Goal: Information Seeking & Learning: Learn about a topic

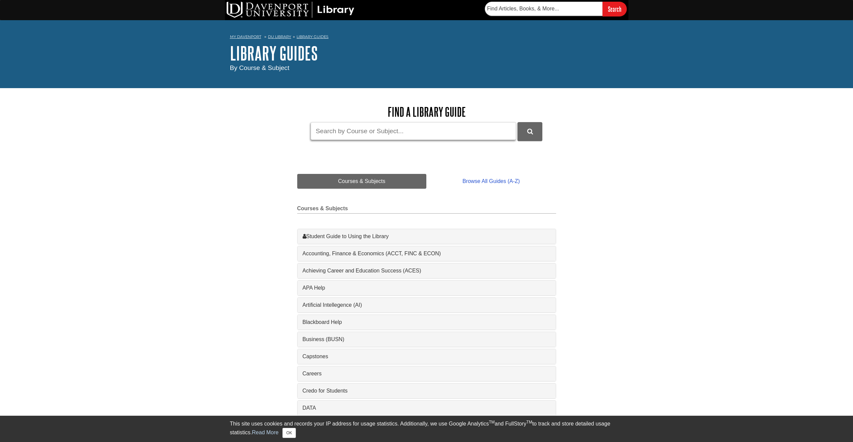
drag, startPoint x: 399, startPoint y: 133, endPoint x: 394, endPoint y: 134, distance: 5.6
click at [399, 133] on input "Guide Search Terms" at bounding box center [413, 131] width 205 height 18
click at [347, 134] on input "Guide Search Terms" at bounding box center [413, 131] width 205 height 18
paste input "Does looking at customer feedback with data help businesses find problems and w…"
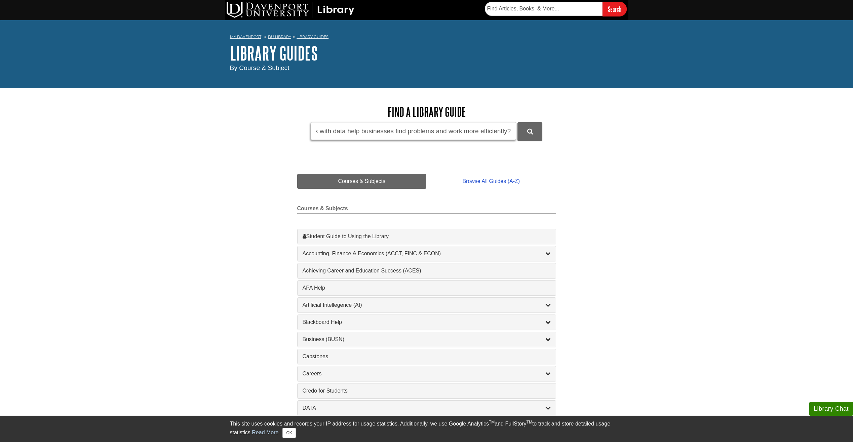
type input "Does looking at customer feedback with data help businesses find problems and w…"
click at [518, 122] on button "DU Library Guides Search" at bounding box center [530, 131] width 25 height 18
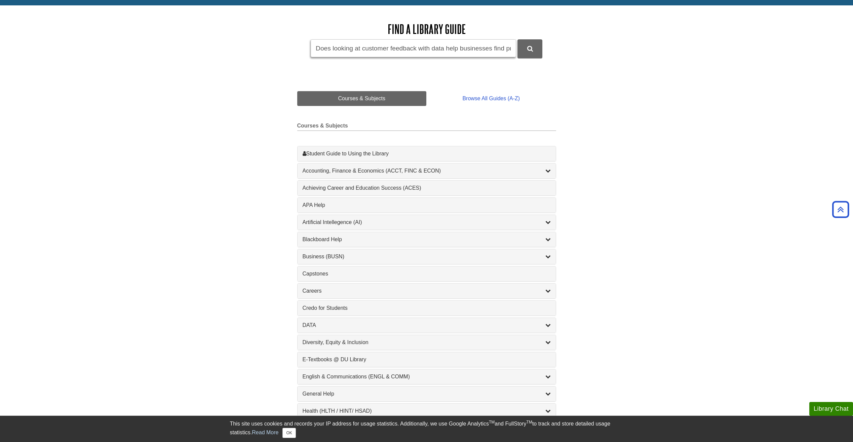
scroll to position [0, 0]
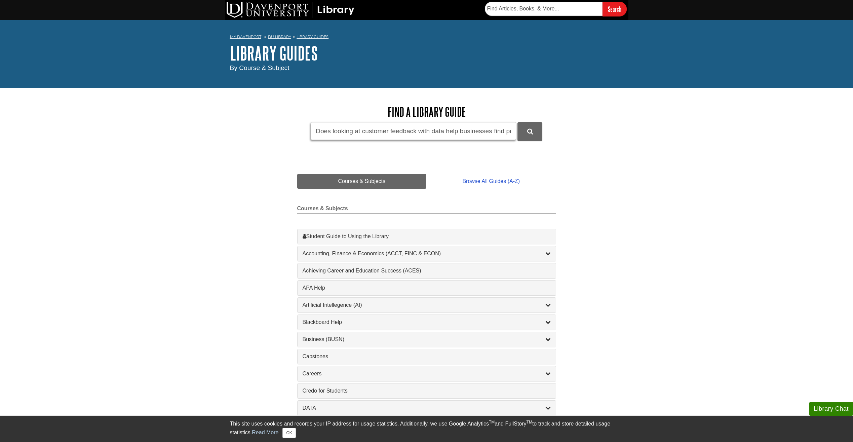
click at [313, 128] on input "Does looking at customer feedback with data help businesses find problems and w…" at bounding box center [413, 131] width 205 height 18
drag, startPoint x: 313, startPoint y: 128, endPoint x: 416, endPoint y: 136, distance: 102.9
click at [407, 135] on input "Does looking at customer feedback with data help businesses find problems and w…" at bounding box center [413, 131] width 205 height 18
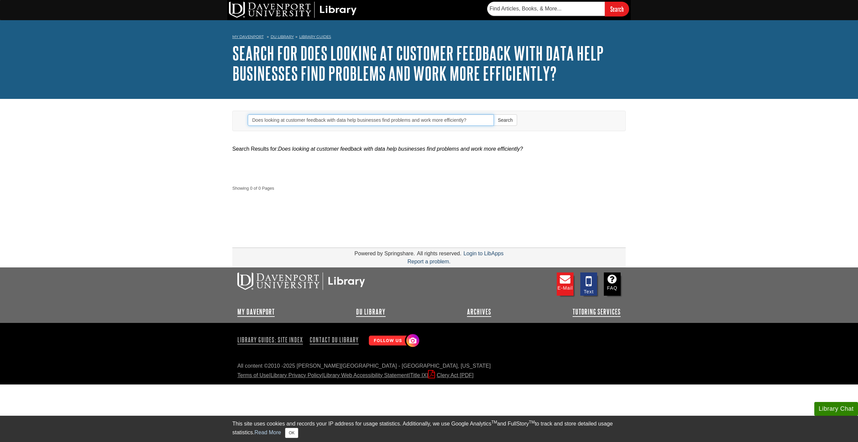
drag, startPoint x: 481, startPoint y: 120, endPoint x: 211, endPoint y: 115, distance: 269.4
click at [211, 115] on body "Library Chat This site uses cookies and records your IP address for usage stati…" at bounding box center [429, 192] width 858 height 384
type input "customer feedback"
click at [494, 114] on button "Search" at bounding box center [506, 119] width 24 height 11
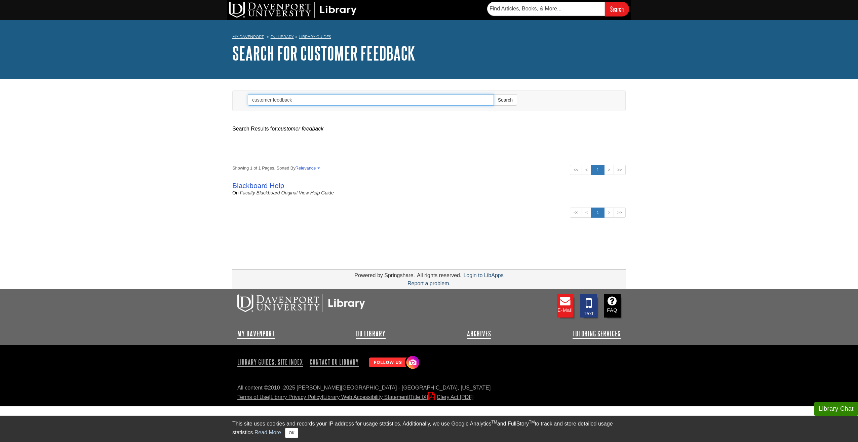
drag, startPoint x: 308, startPoint y: 102, endPoint x: 227, endPoint y: 98, distance: 81.5
click at [227, 99] on body "Library Chat This site uses cookies and records your IP address for usage stati…" at bounding box center [429, 203] width 858 height 406
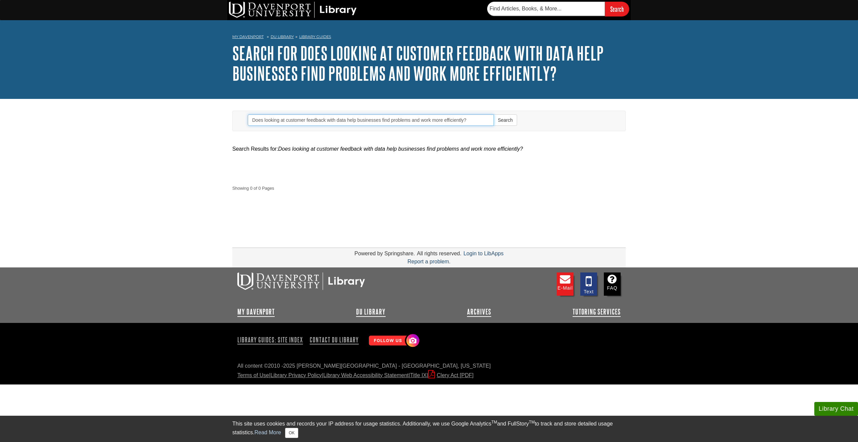
type input "Does looking at customer feedback with data help businesses find problems and w…"
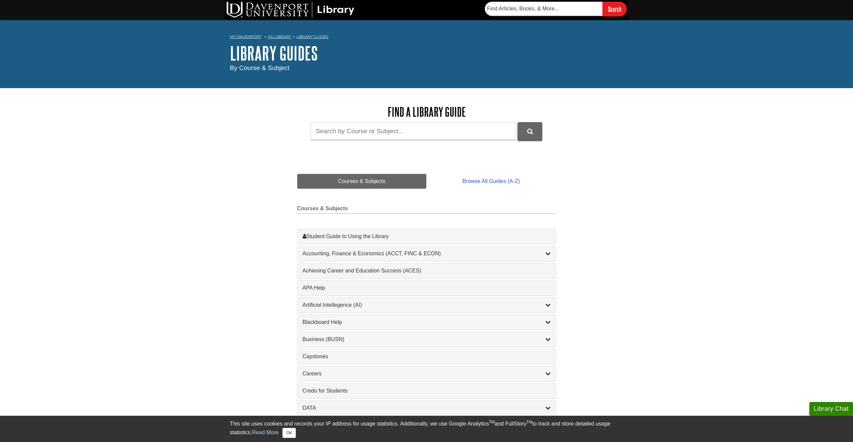
click at [415, 240] on div "1 Student Guide to Using the Library , 1 guides" at bounding box center [427, 236] width 258 height 15
click at [372, 236] on div "Student Guide to Using the Library , 1 guides" at bounding box center [427, 236] width 248 height 8
click at [367, 134] on input "Guide Search Terms" at bounding box center [413, 131] width 205 height 18
click at [492, 178] on link "Browse All Guides (A-Z)" at bounding box center [490, 181] width 129 height 15
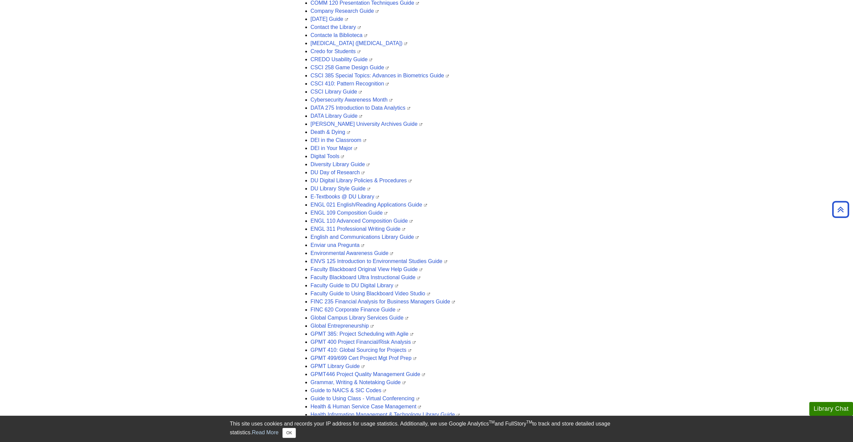
scroll to position [538, 0]
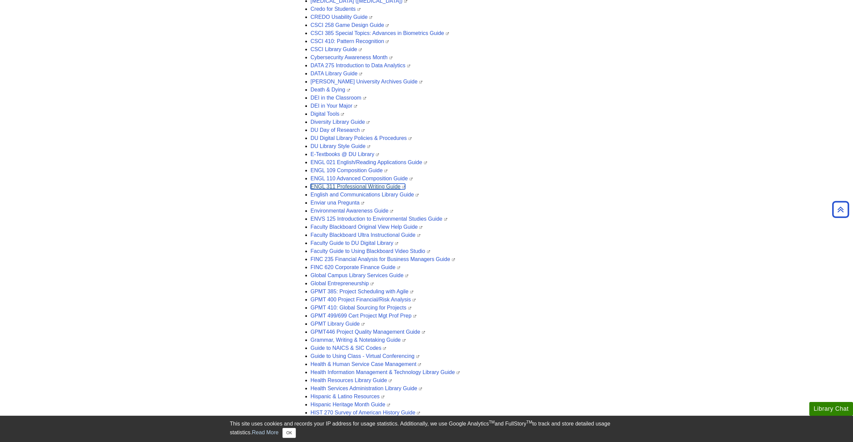
click at [374, 186] on link "ENGL 311 Professional Writing Guide" at bounding box center [358, 187] width 95 height 6
click at [505, 301] on li "GPMT 400 Project Financial/Risk Analysis" at bounding box center [434, 300] width 246 height 8
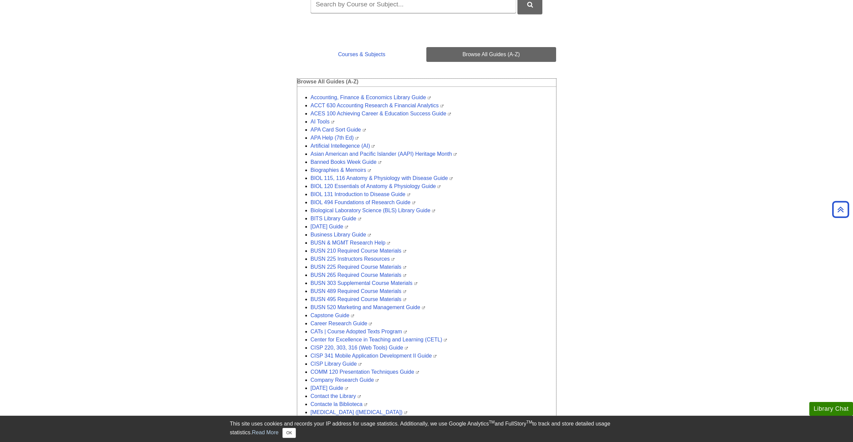
scroll to position [0, 0]
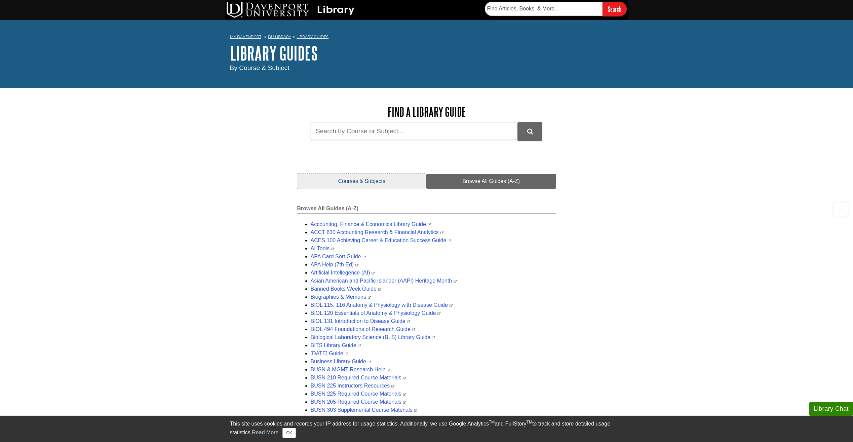
click at [367, 181] on link "Courses & Subjects" at bounding box center [361, 181] width 129 height 15
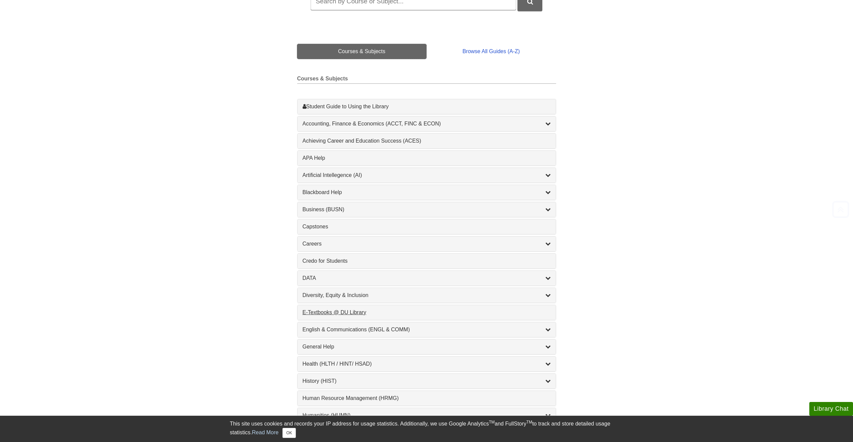
scroll to position [202, 0]
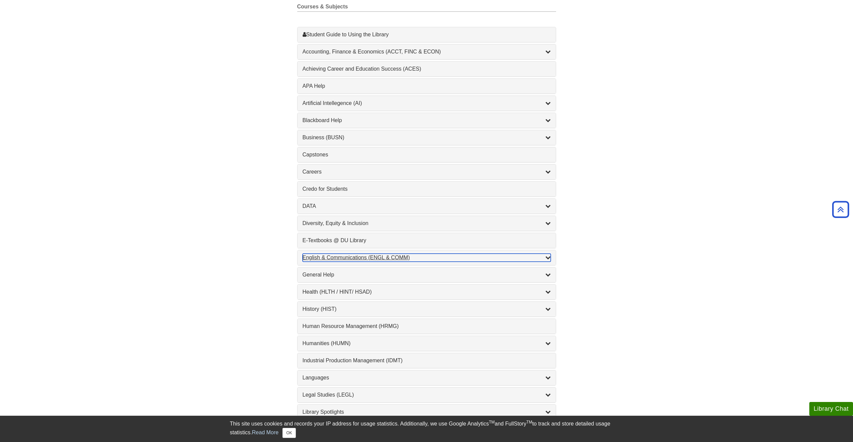
click at [548, 256] on icon "List of Subjects" at bounding box center [548, 257] width 5 height 5
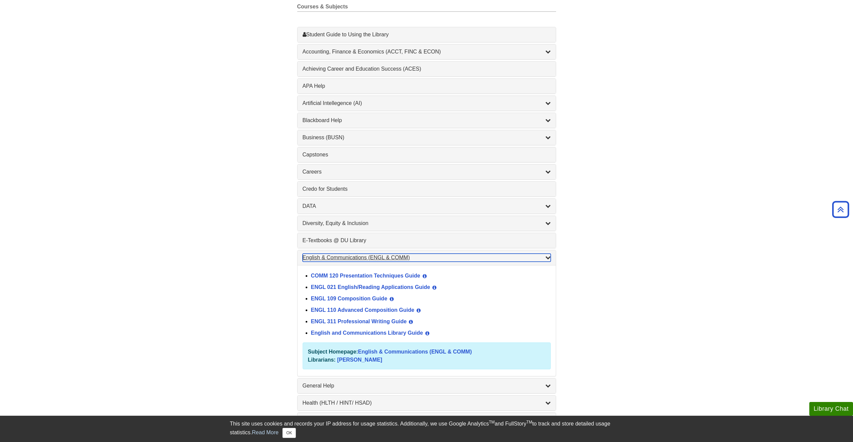
click at [550, 255] on icon "List of Subjects" at bounding box center [548, 257] width 5 height 5
